Goal: Task Accomplishment & Management: Use online tool/utility

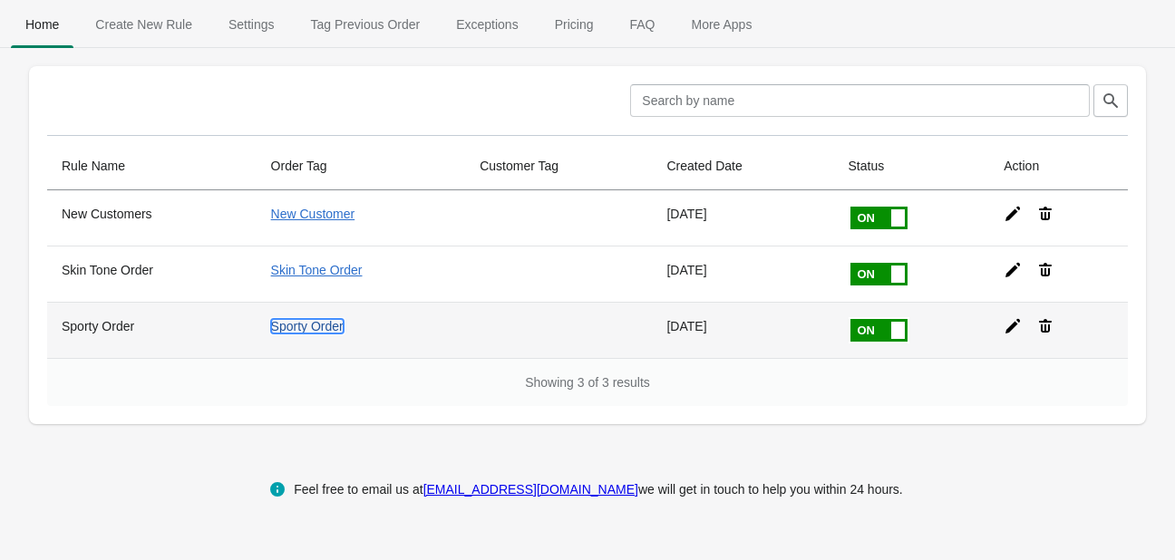
click at [326, 328] on link "Sporty Order" at bounding box center [307, 326] width 73 height 15
click at [1004, 328] on icon at bounding box center [1013, 326] width 18 height 18
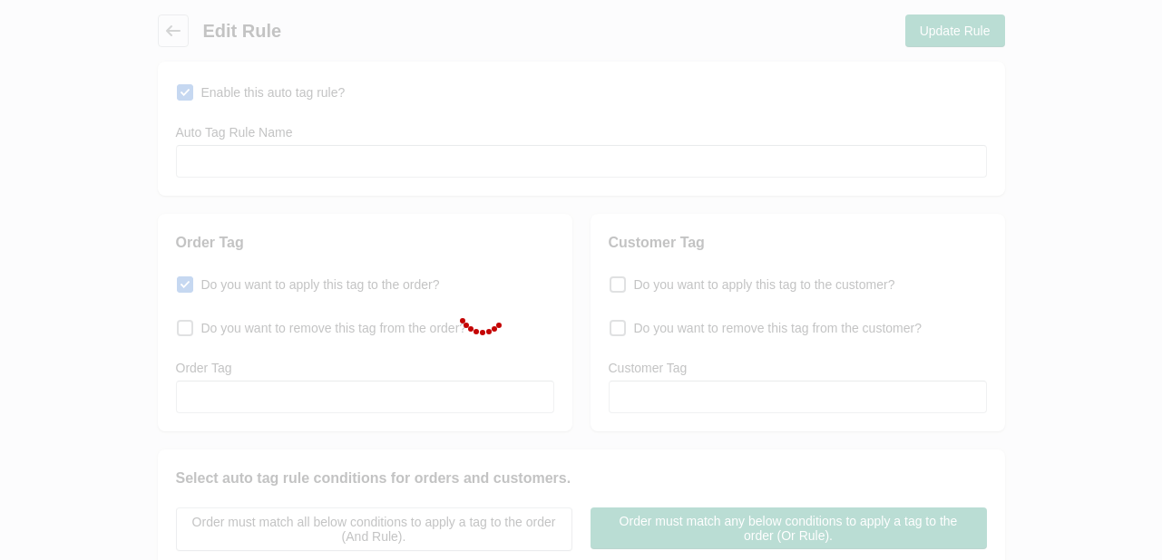
type input "Sporty Order"
checkbox input "true"
type input "Sporty Order"
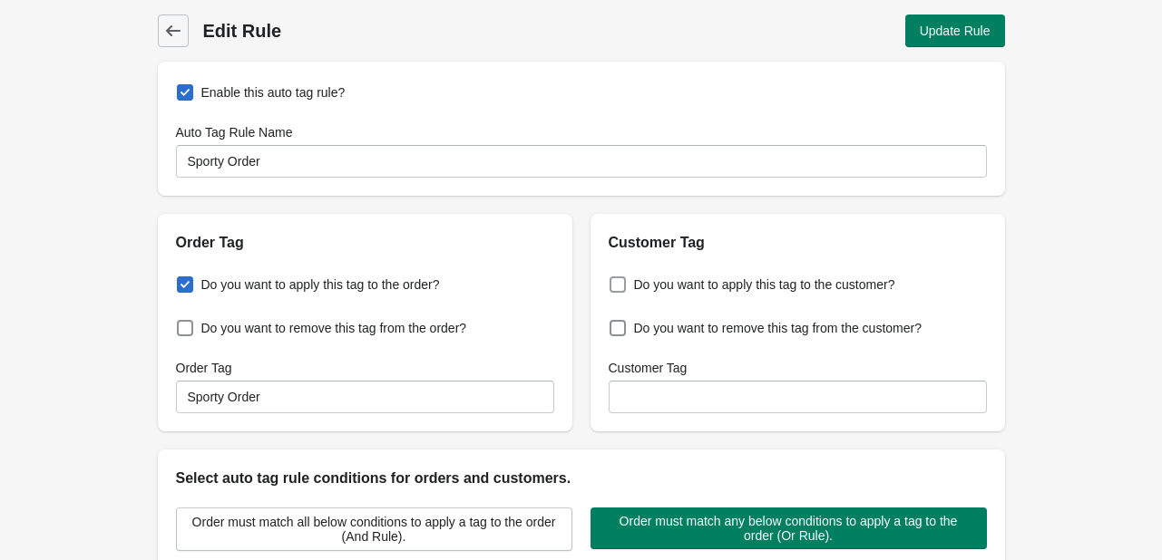
click at [831, 277] on span "Do you want to apply this tag to the customer?" at bounding box center [764, 285] width 261 height 18
checkbox input "true"
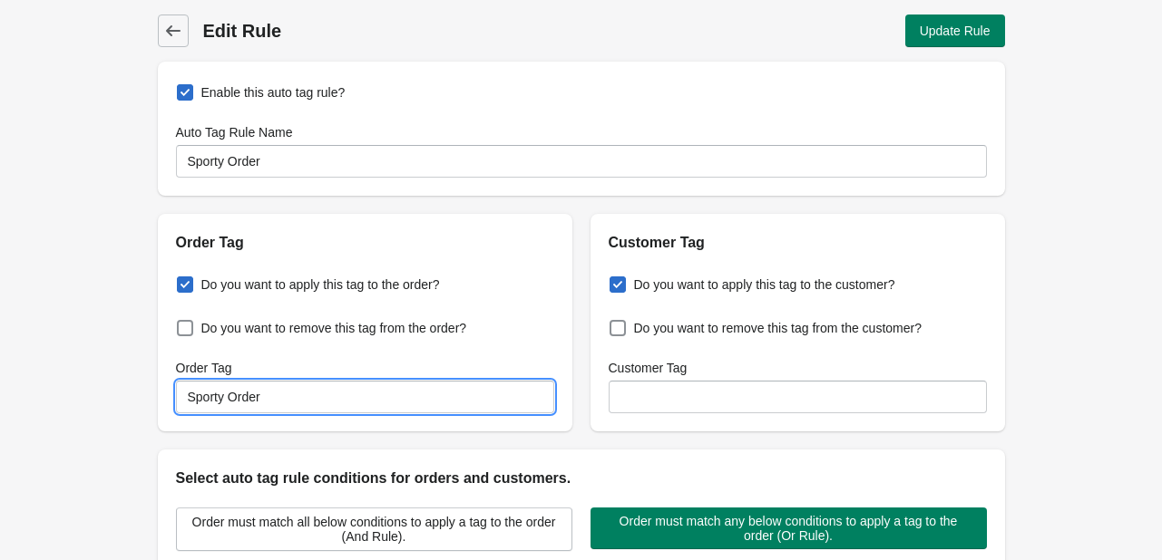
click at [384, 383] on input "Sporty Order" at bounding box center [365, 397] width 378 height 33
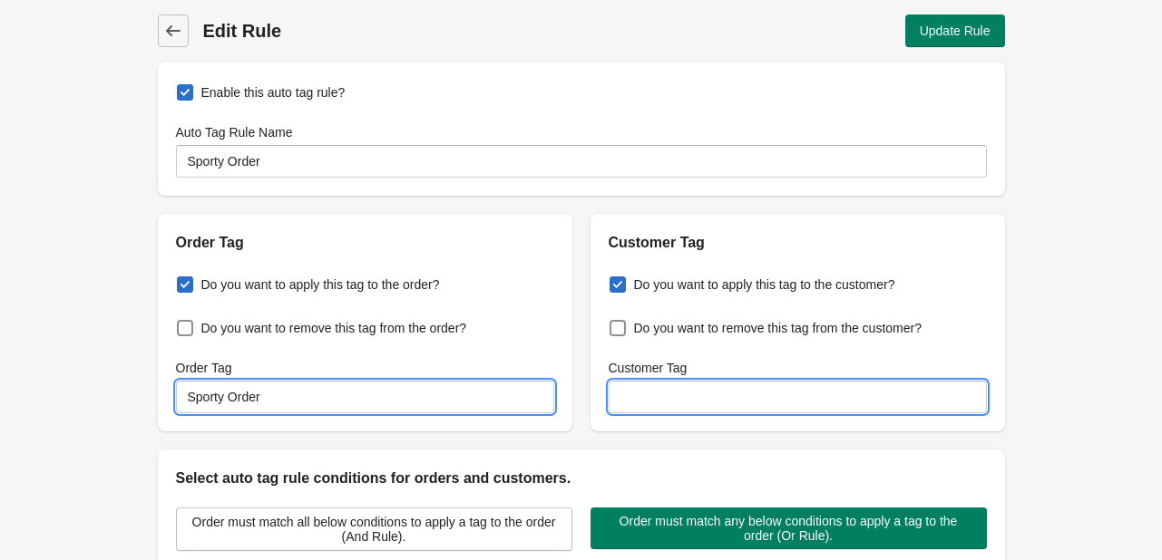
click at [657, 389] on input "Customer Tag" at bounding box center [797, 397] width 378 height 33
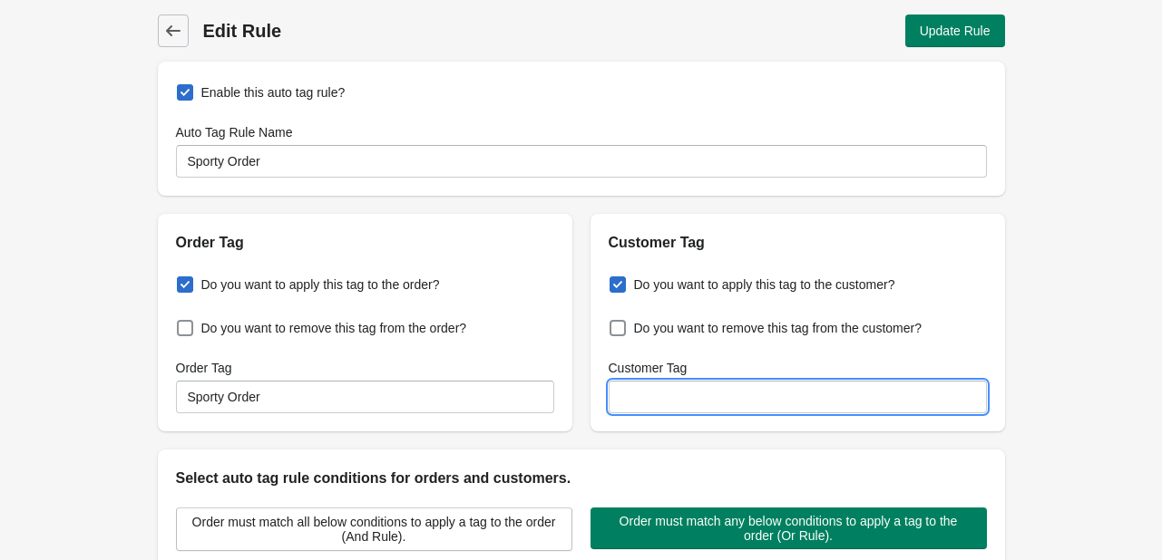
paste input "Sporty Order"
click at [751, 392] on input "Sporty Order" at bounding box center [797, 397] width 378 height 33
type input "Sporty Order - DEMO Test"
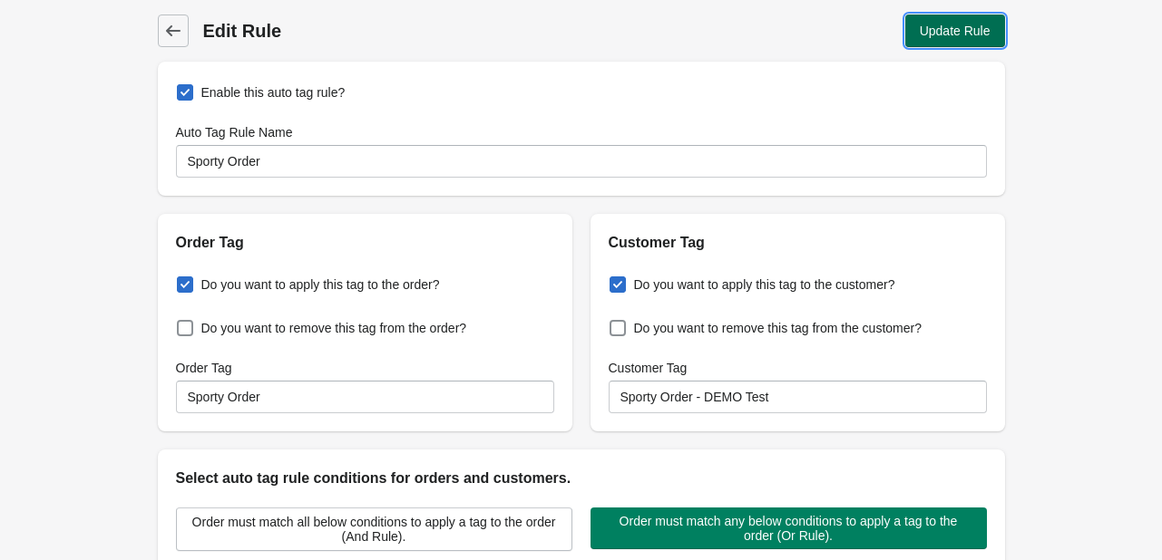
click at [984, 31] on span "Update Rule" at bounding box center [954, 31] width 71 height 15
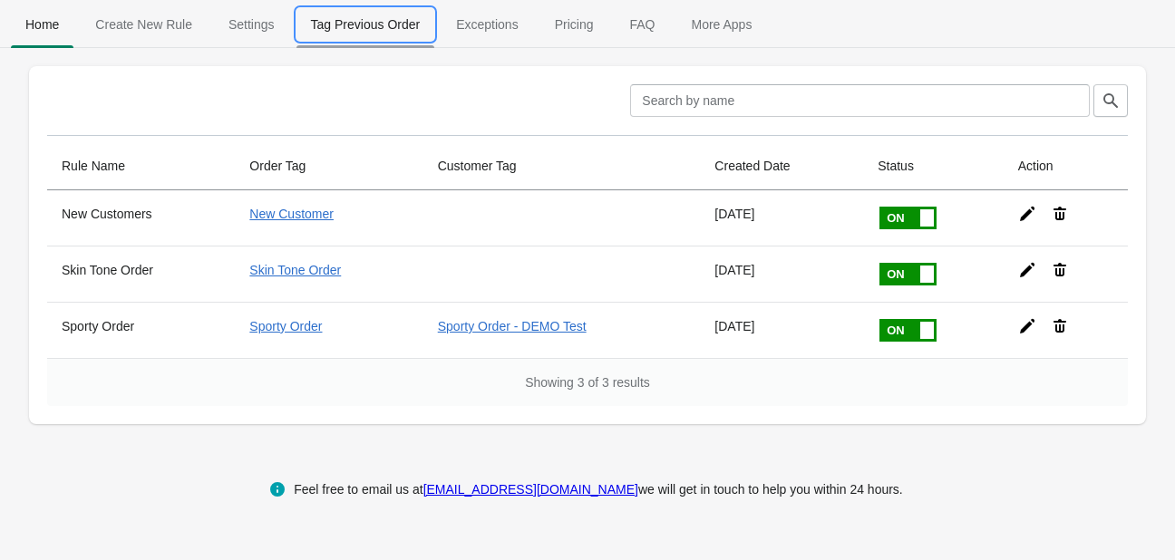
click at [374, 17] on span "Tag Previous Order" at bounding box center [365, 24] width 139 height 33
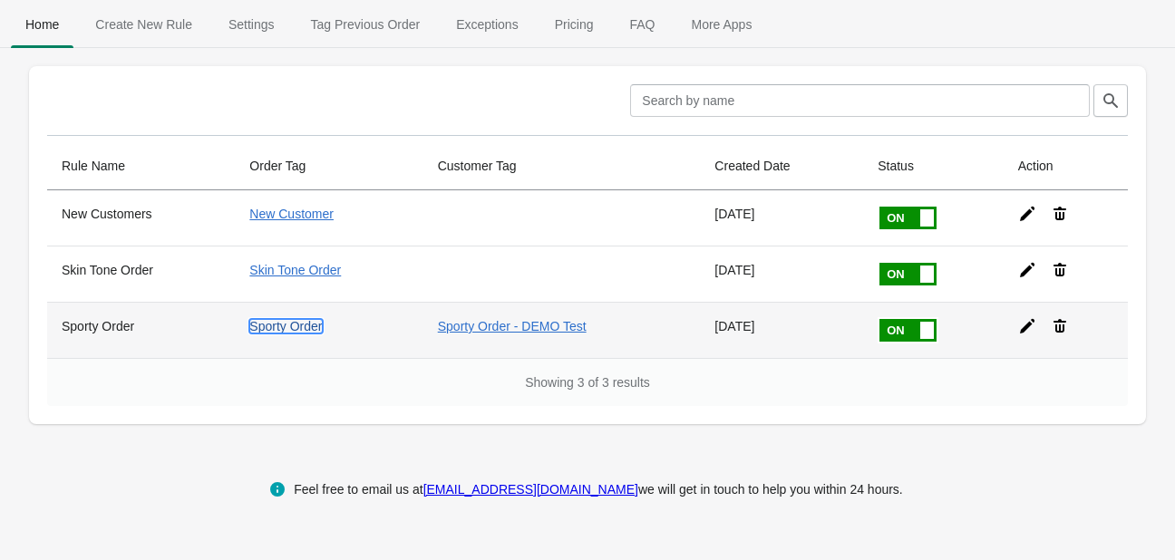
click at [294, 325] on link "Sporty Order" at bounding box center [285, 326] width 73 height 15
